Goal: Find specific page/section: Find specific page/section

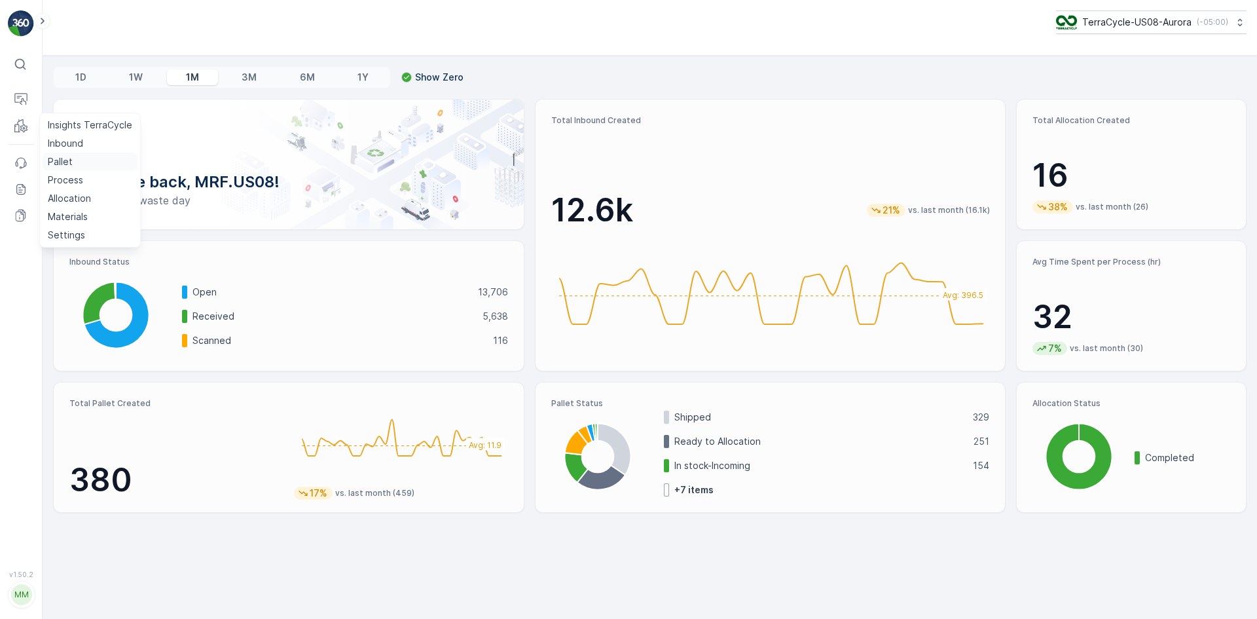
click at [60, 162] on p "Pallet" at bounding box center [60, 161] width 25 height 13
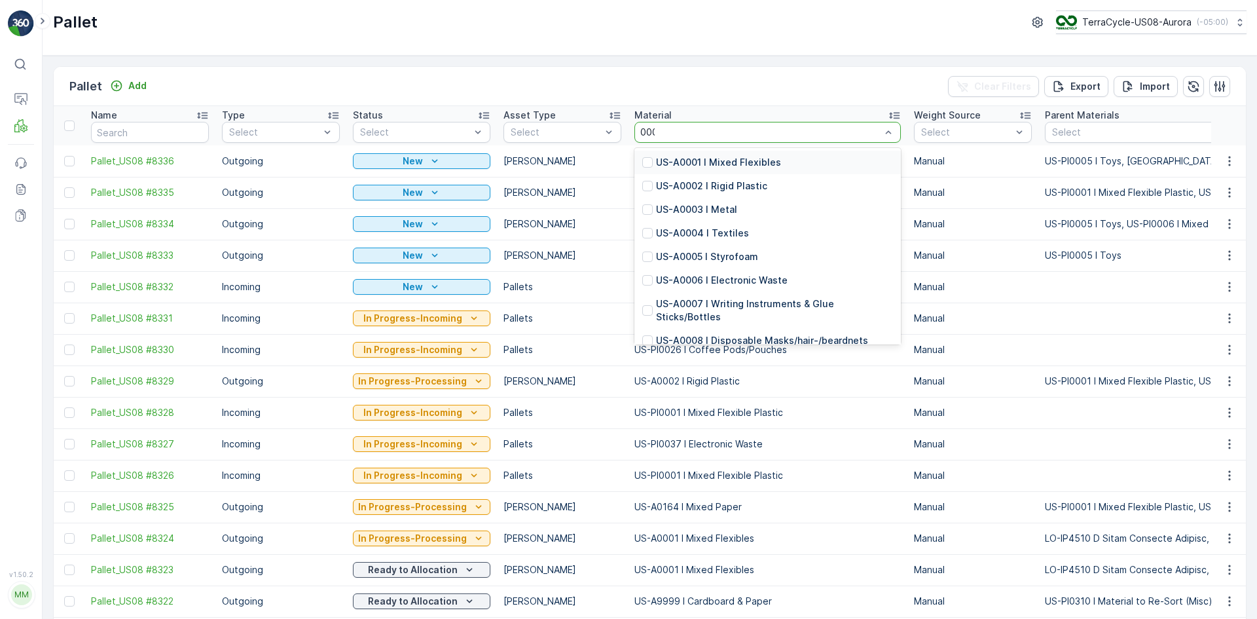
type input "0001"
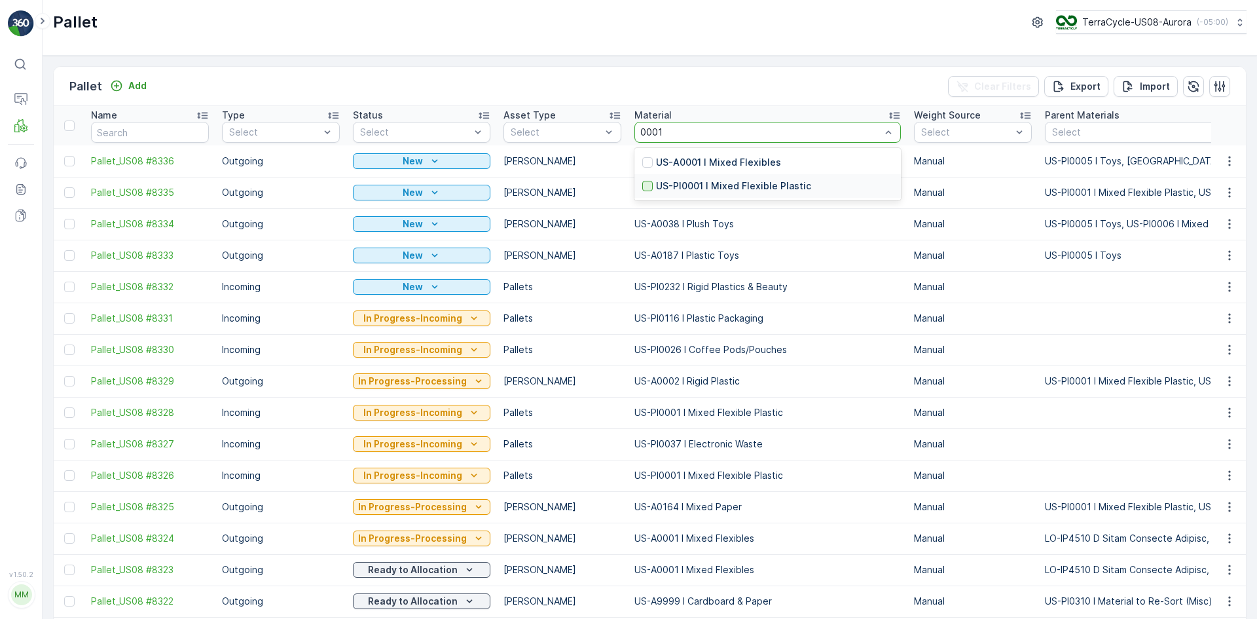
click at [642, 185] on div at bounding box center [647, 186] width 10 height 10
click at [399, 125] on div "Select" at bounding box center [421, 132] width 137 height 21
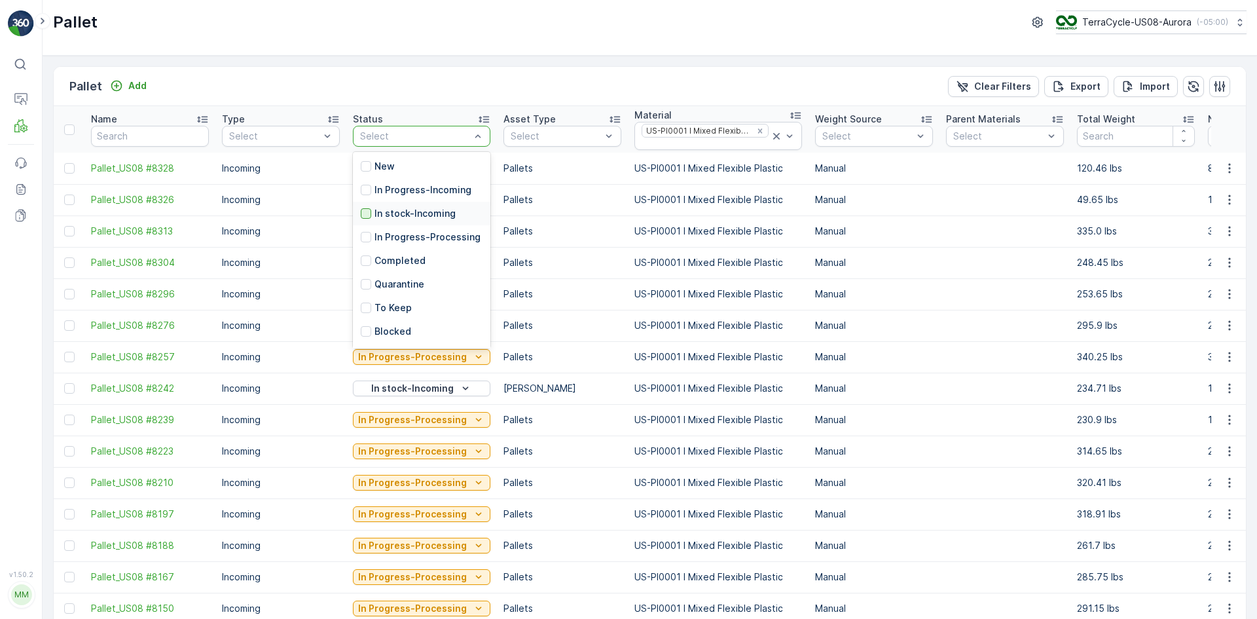
click at [367, 210] on div at bounding box center [366, 213] width 10 height 10
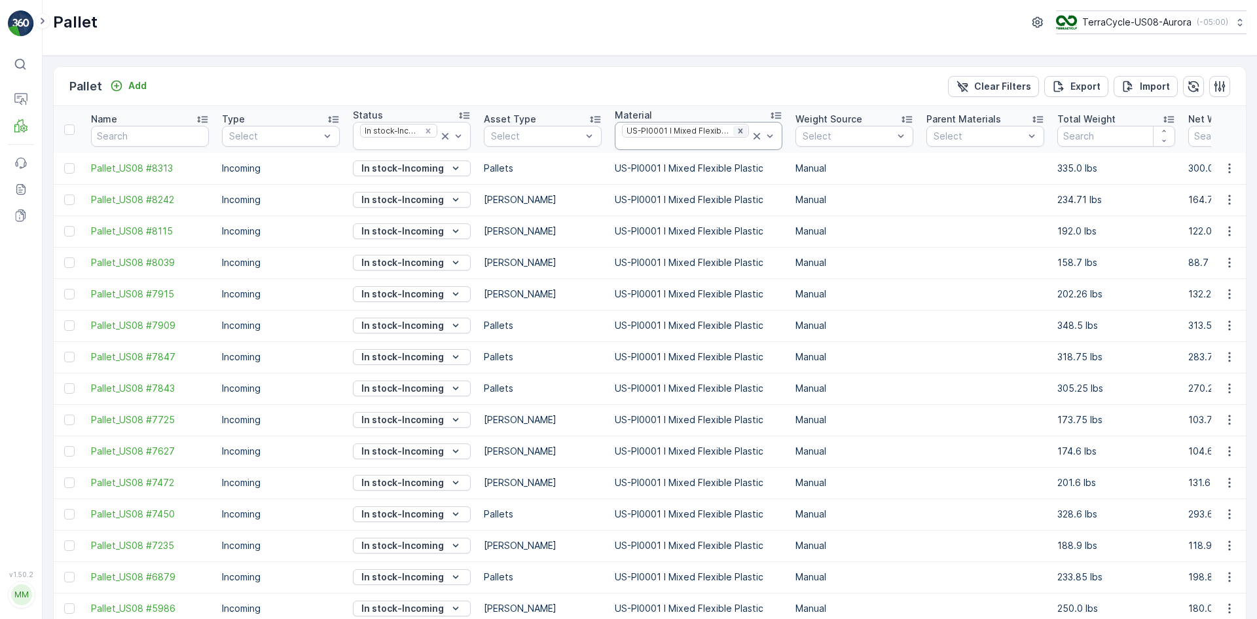
click at [737, 132] on icon "Remove US-PI0001 I Mixed Flexible Plastic" at bounding box center [740, 130] width 9 height 9
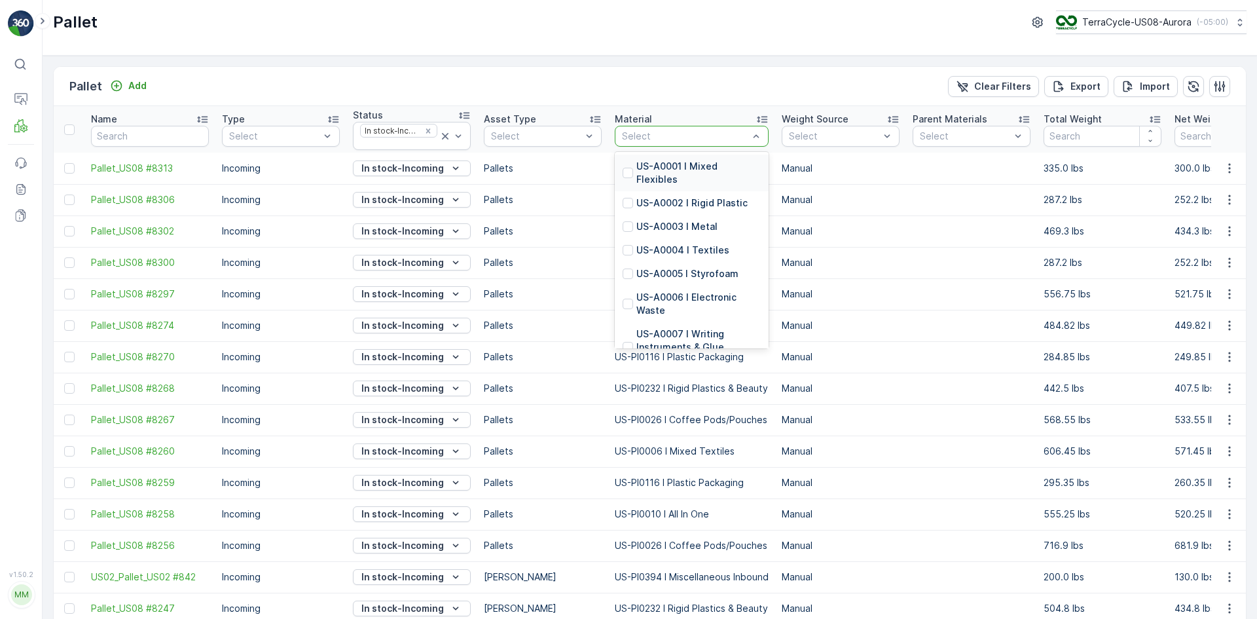
click at [646, 133] on div at bounding box center [684, 136] width 129 height 10
click at [645, 132] on div at bounding box center [684, 136] width 129 height 10
type input "0005"
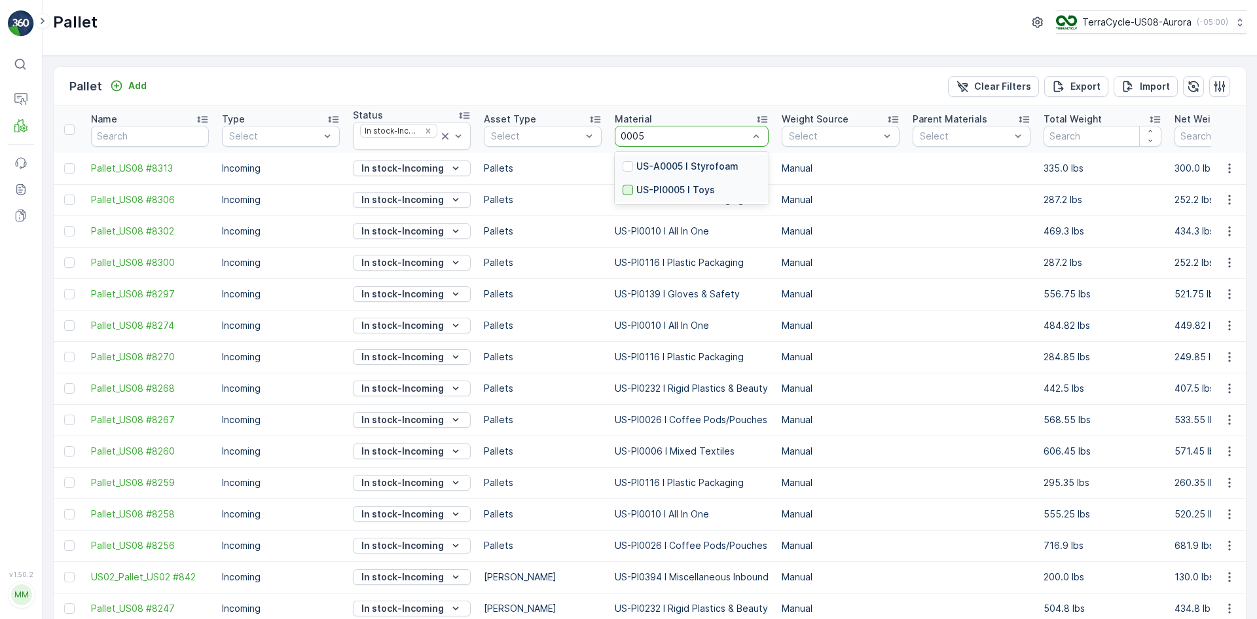
click at [628, 191] on div at bounding box center [627, 190] width 10 height 10
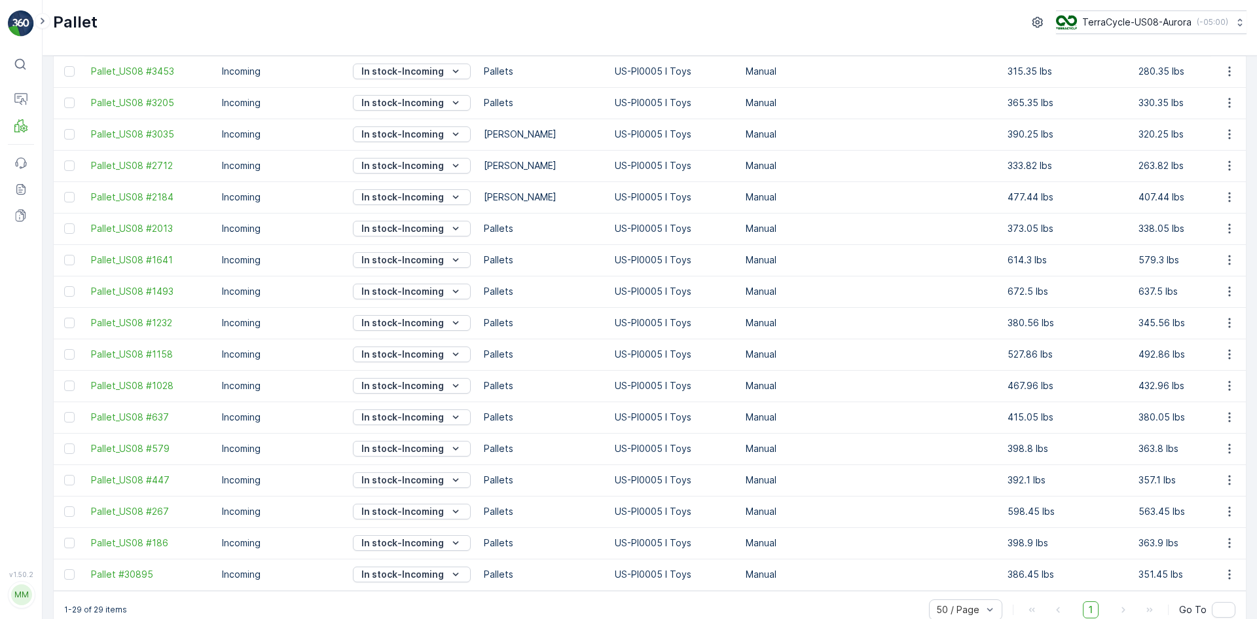
scroll to position [501, 0]
